Goal: Transaction & Acquisition: Purchase product/service

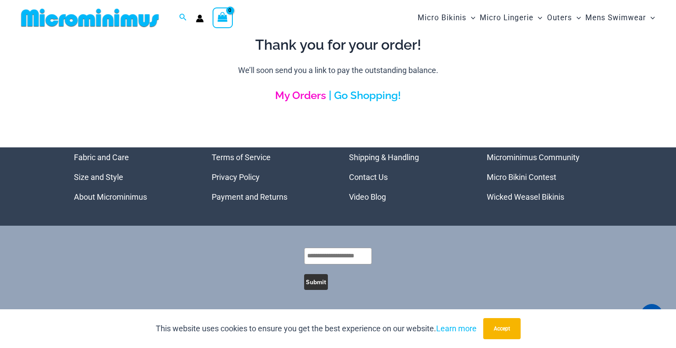
click at [308, 96] on link "My Orders" at bounding box center [300, 95] width 51 height 13
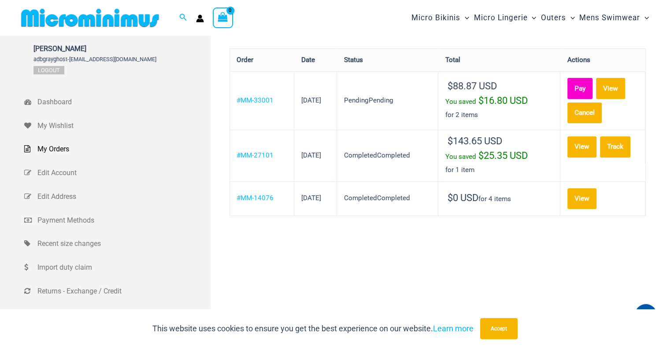
click at [589, 83] on link "Pay" at bounding box center [579, 88] width 25 height 21
